Goal: Information Seeking & Learning: Find specific fact

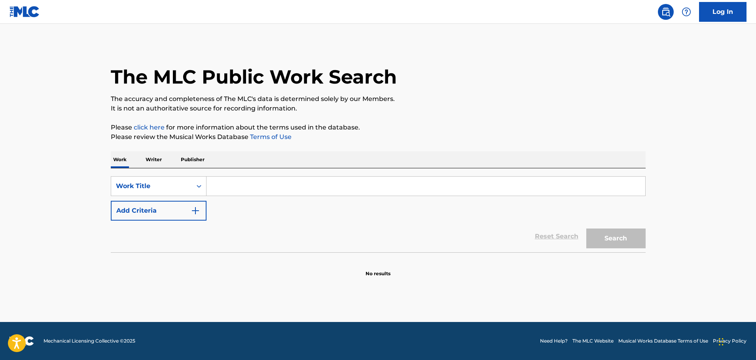
click at [199, 161] on p "Publisher" at bounding box center [192, 159] width 28 height 17
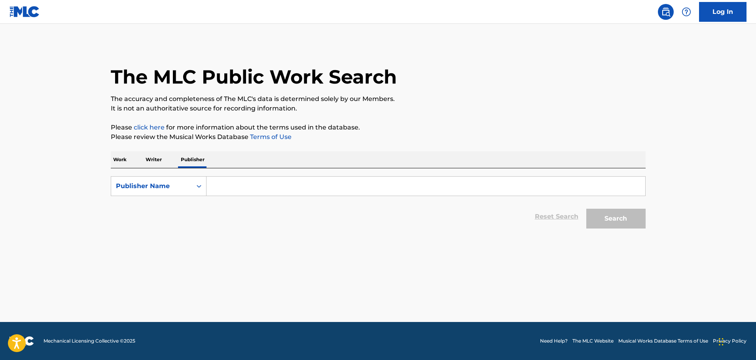
click at [242, 185] on input "Search Form" at bounding box center [425, 185] width 439 height 19
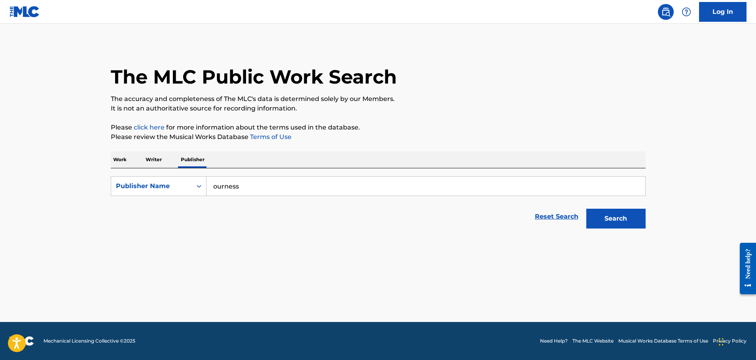
type input "ourness"
click at [586, 208] on button "Search" at bounding box center [615, 218] width 59 height 20
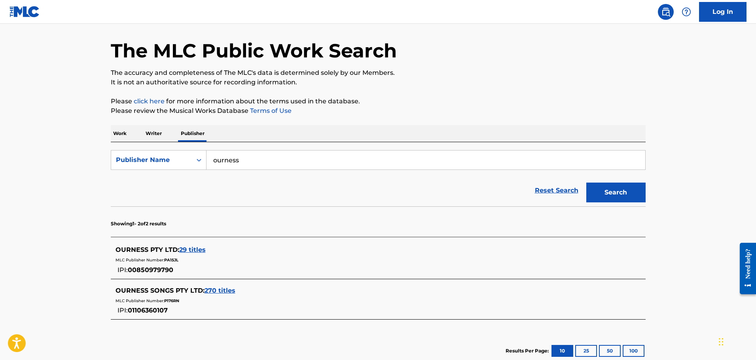
scroll to position [27, 0]
click at [218, 289] on span "270 titles" at bounding box center [220, 290] width 31 height 8
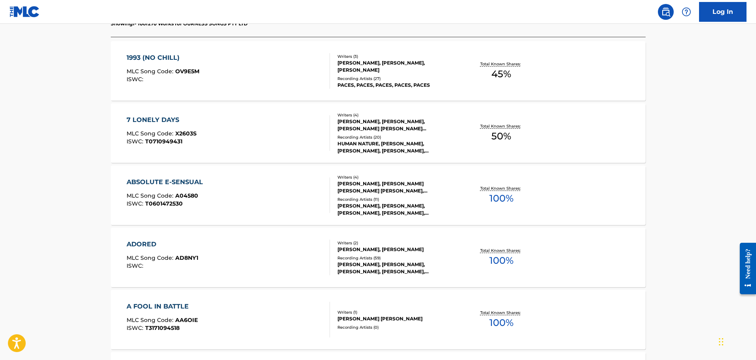
scroll to position [250, 0]
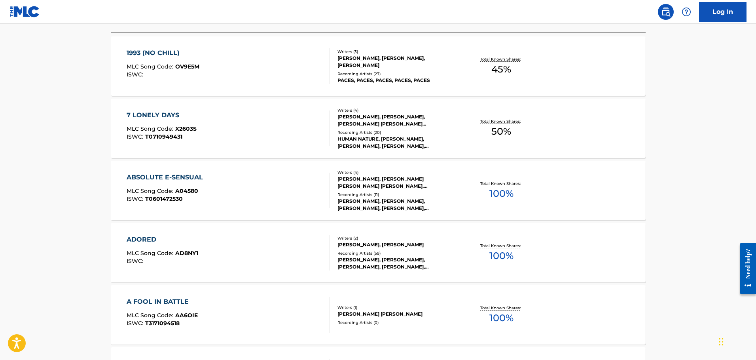
click at [269, 246] on div "ADORED MLC Song Code : AD8NY1 ISWC :" at bounding box center [228, 253] width 203 height 36
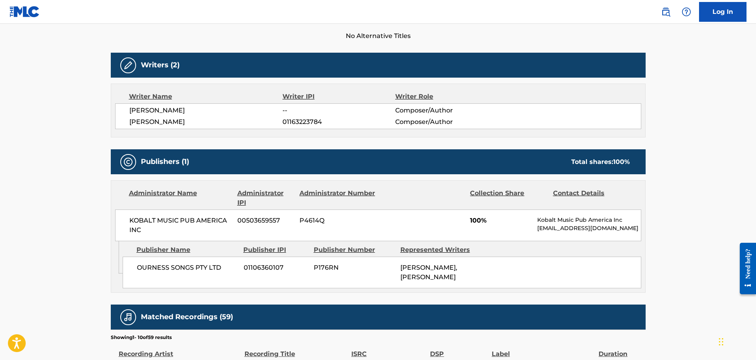
scroll to position [224, 0]
